Goal: Task Accomplishment & Management: Manage account settings

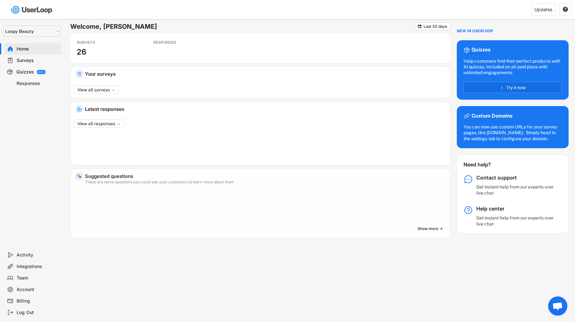
select select ""1348695171700984260__LOOKUP__1621425969652x687239840058835000""
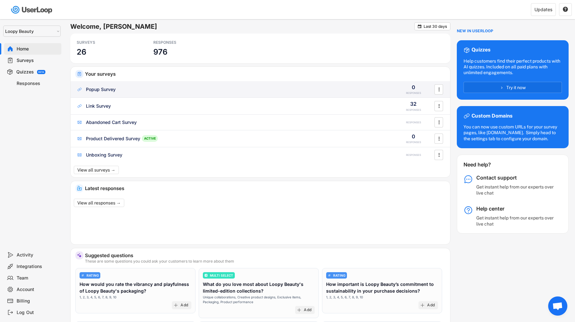
click at [115, 88] on div "Popup Survey" at bounding box center [101, 89] width 30 height 6
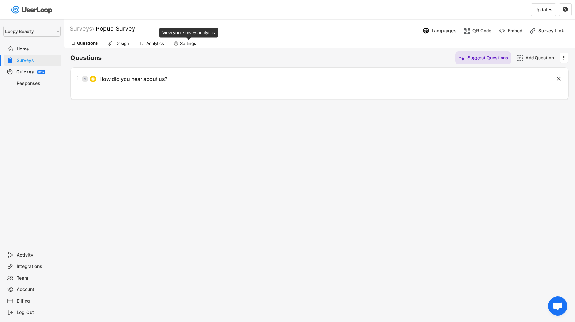
click at [190, 43] on div "Settings" at bounding box center [188, 43] width 16 height 5
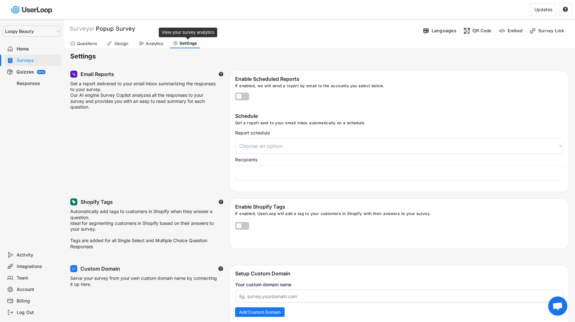
select select
click at [114, 40] on div "Design" at bounding box center [118, 44] width 29 height 10
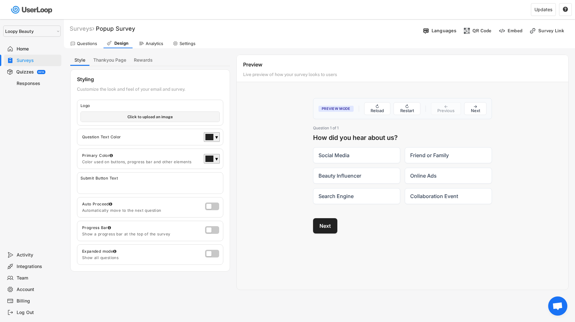
click at [213, 233] on div at bounding box center [213, 231] width 16 height 10
click at [213, 227] on label at bounding box center [211, 229] width 14 height 8
click at [0, 0] on input "checkbox" at bounding box center [0, 0] width 0 height 0
click at [214, 204] on label at bounding box center [211, 205] width 14 height 8
click at [0, 0] on input "checkbox" at bounding box center [0, 0] width 0 height 0
